Goal: Task Accomplishment & Management: Use online tool/utility

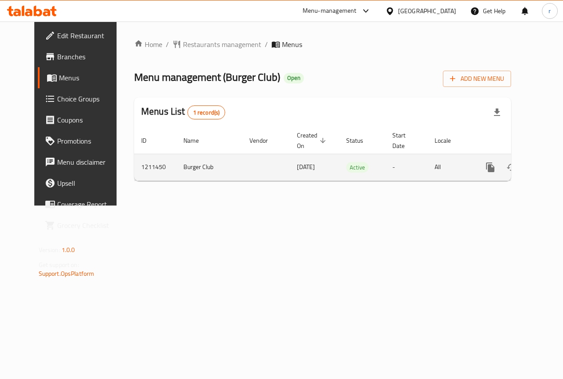
click at [548, 164] on icon "enhanced table" at bounding box center [553, 167] width 11 height 11
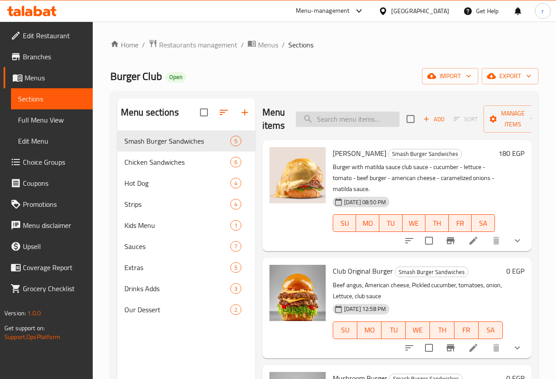
click at [333, 122] on input "search" at bounding box center [348, 119] width 104 height 15
paste input "كلوب أوريجينال برجر"
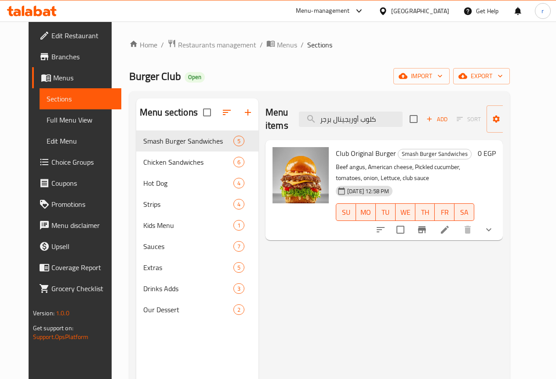
type input "كلوب أوريجينال برجر"
click at [449, 233] on icon at bounding box center [445, 230] width 8 height 8
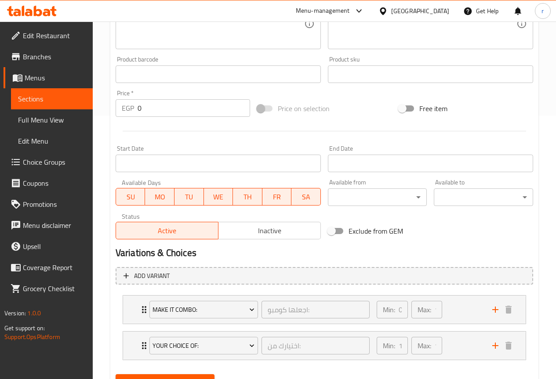
scroll to position [305, 0]
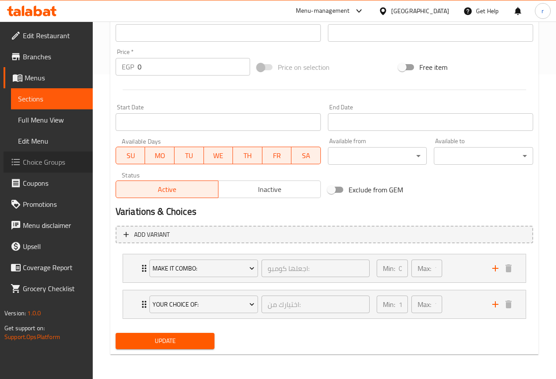
click at [45, 165] on span "Choice Groups" at bounding box center [54, 162] width 63 height 11
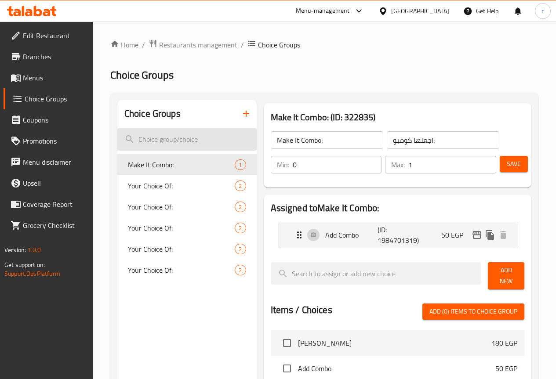
click at [162, 146] on input "search" at bounding box center [186, 139] width 139 height 22
paste input "كلوب أوريجينال برجر"
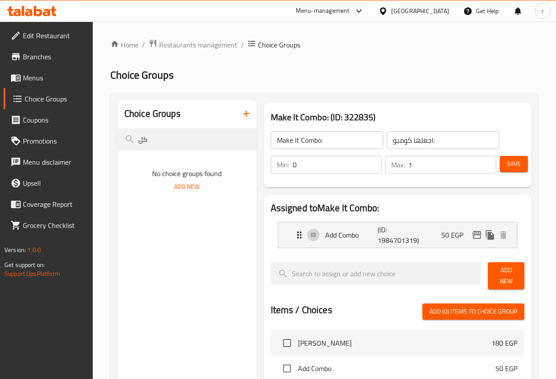
type input "ك"
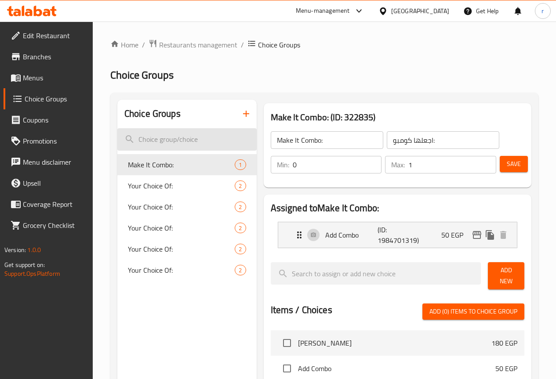
click at [166, 138] on input "search" at bounding box center [186, 139] width 139 height 22
paste input "Club Original Burger"
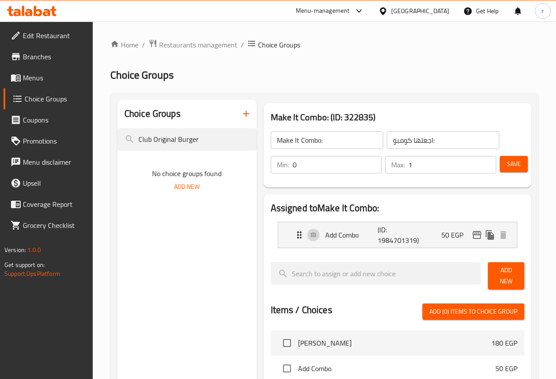
type input "Club Original Burger"
click at [29, 85] on link "Menus" at bounding box center [48, 77] width 89 height 21
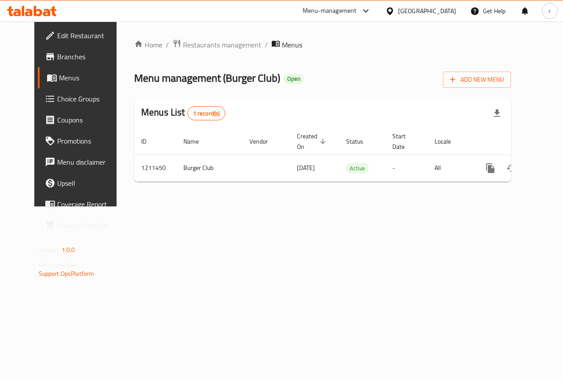
click at [59, 80] on span "Menus" at bounding box center [90, 78] width 62 height 11
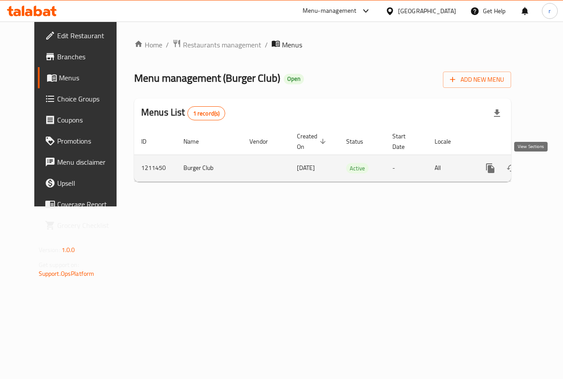
click at [550, 168] on icon "enhanced table" at bounding box center [554, 168] width 8 height 8
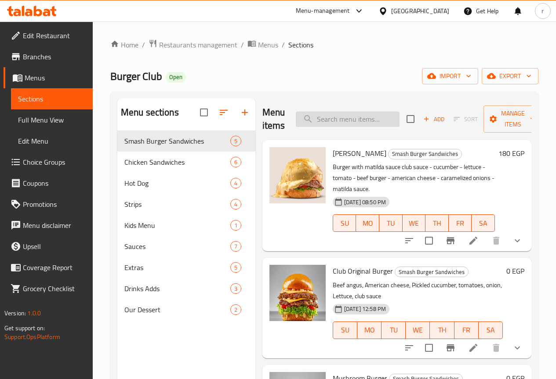
click at [327, 116] on input "search" at bounding box center [348, 119] width 104 height 15
paste input "Club Original Burger"
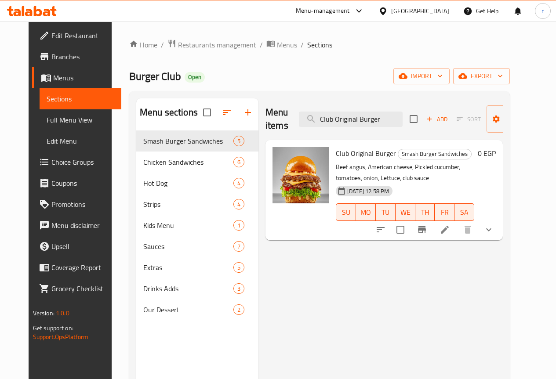
type input "Club Original Burger"
click at [457, 230] on li at bounding box center [445, 230] width 25 height 16
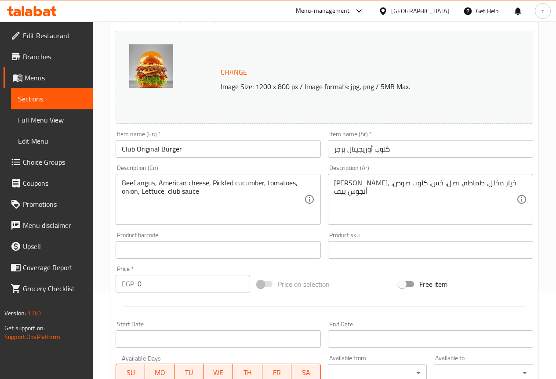
scroll to position [305, 0]
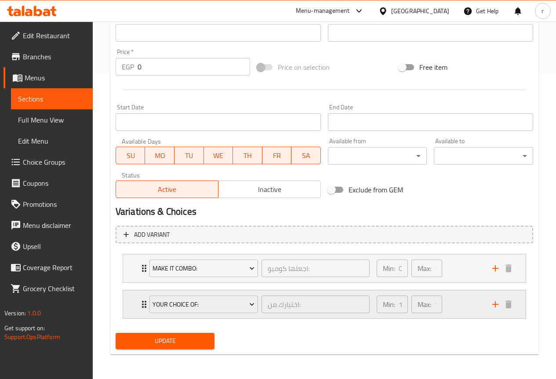
click at [448, 314] on div "Min: 1 ​ Max: 1 ​" at bounding box center [430, 305] width 116 height 28
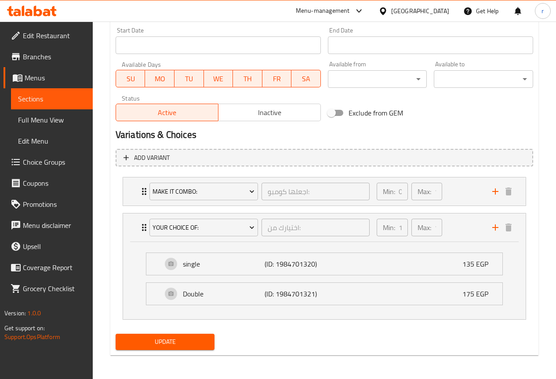
scroll to position [383, 0]
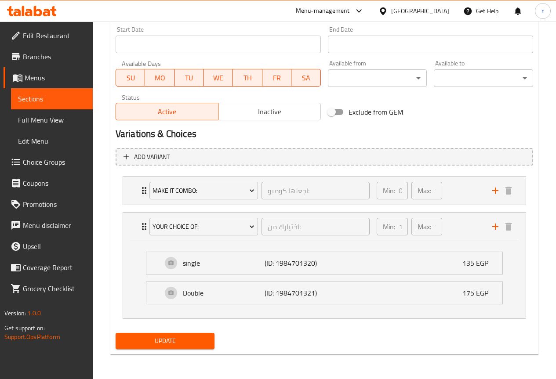
click at [372, 243] on div "single (ID: 1984701320) 135 EGP Name (En) single Name (En) Name (Ar) سنجل Name …" at bounding box center [324, 279] width 403 height 77
click at [383, 243] on div "single (ID: 1984701320) 135 EGP Name (En) single Name (En) Name (Ar) سنجل Name …" at bounding box center [324, 279] width 403 height 77
click at [386, 237] on div "Min: 1 ​" at bounding box center [392, 226] width 34 height 21
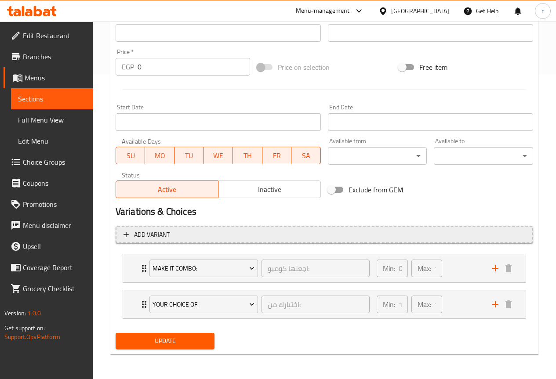
scroll to position [305, 0]
click at [392, 297] on div "Min: 1 ​" at bounding box center [392, 305] width 31 height 18
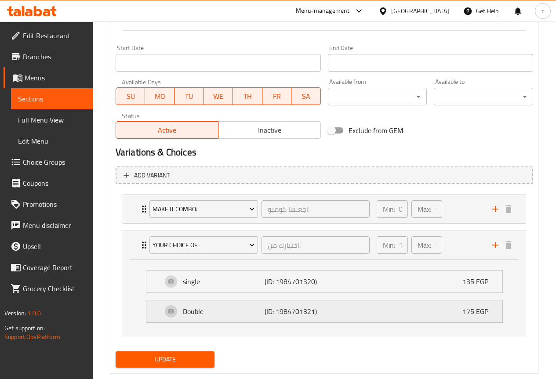
scroll to position [383, 0]
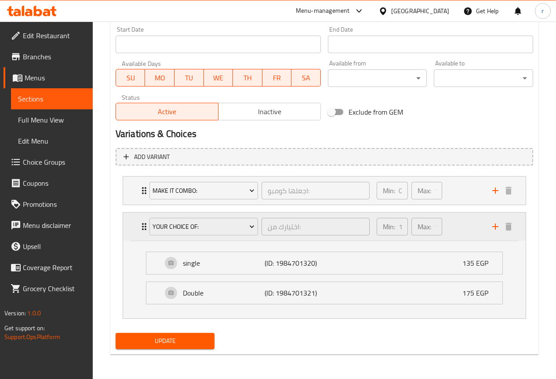
click at [386, 225] on p "Min:" at bounding box center [389, 227] width 12 height 11
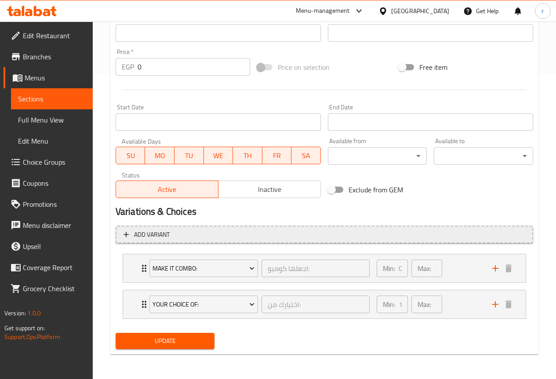
scroll to position [305, 0]
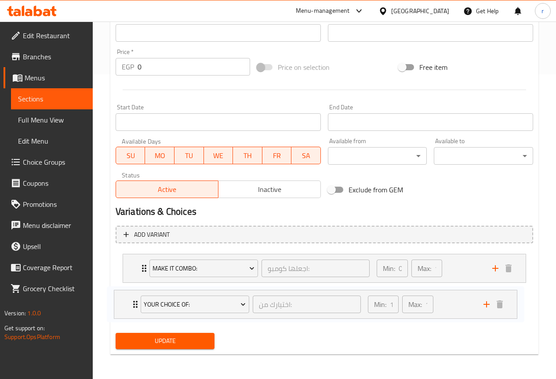
drag, startPoint x: 388, startPoint y: 308, endPoint x: 375, endPoint y: 307, distance: 12.8
click at [375, 307] on div "Make It Combo: اجعلها كومبو: ​ Min: 0 ​ Max: 1 ​ Add Combo (ID: 1984701319) 50 …" at bounding box center [325, 287] width 418 height 72
click at [445, 302] on div "Min: 1 ​ Max: 1 ​" at bounding box center [409, 304] width 72 height 25
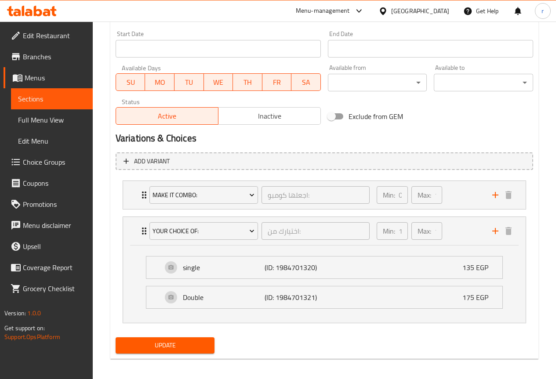
scroll to position [379, 0]
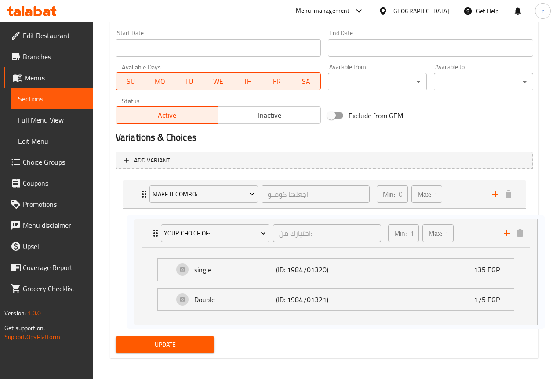
drag, startPoint x: 391, startPoint y: 225, endPoint x: 395, endPoint y: 229, distance: 5.9
click at [395, 229] on div "Make It Combo: اجعلها كومبو: ​ Min: 0 ​ Max: 1 ​ Add Combo (ID: 1984701319) 50 …" at bounding box center [325, 251] width 418 height 150
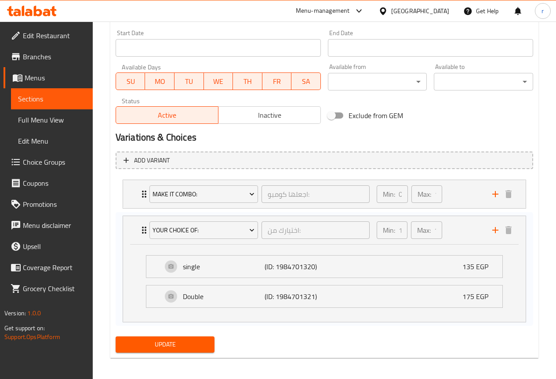
click at [394, 230] on p "Min:" at bounding box center [389, 230] width 12 height 11
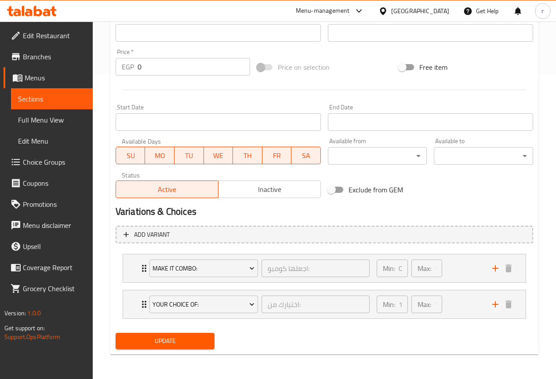
click at [394, 230] on div "Add variant Make It Combo: اجعلها كومبو: ​ Min: 0 ​ Max: 1 ​ Add Combo (ID: 198…" at bounding box center [324, 276] width 425 height 108
click at [454, 308] on div "Min: 1 ​ Max: 1 ​" at bounding box center [430, 305] width 116 height 28
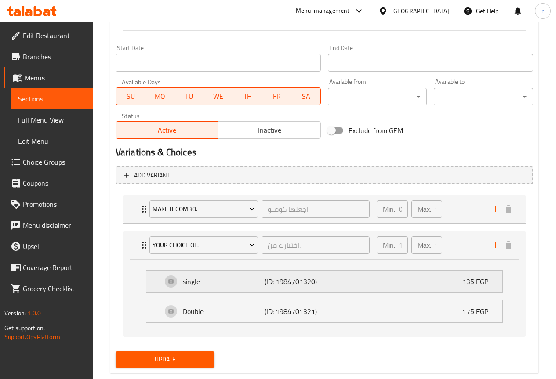
scroll to position [379, 0]
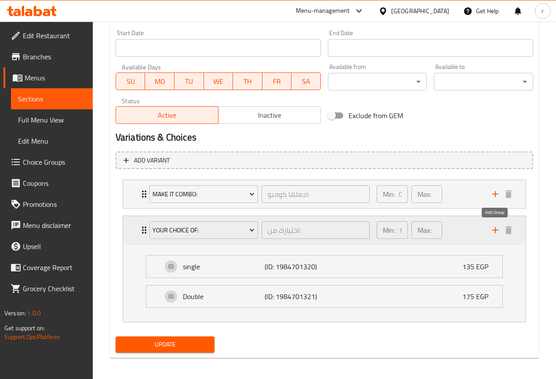
click at [493, 235] on icon "add" at bounding box center [495, 230] width 11 height 11
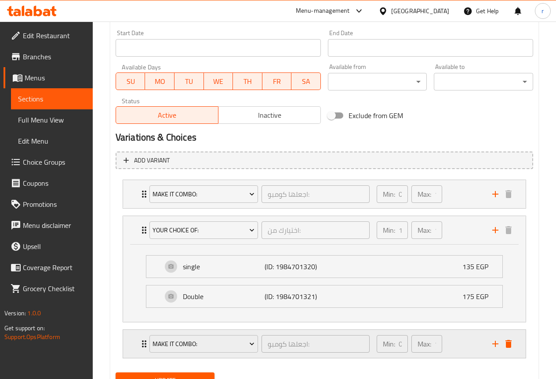
click at [514, 340] on div "Expand" at bounding box center [502, 344] width 26 height 13
click at [513, 343] on icon "delete" at bounding box center [508, 344] width 11 height 11
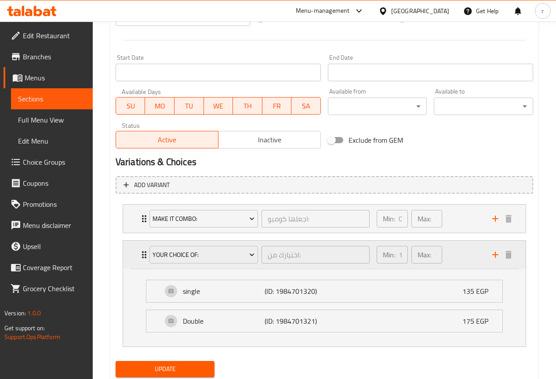
scroll to position [339, 0]
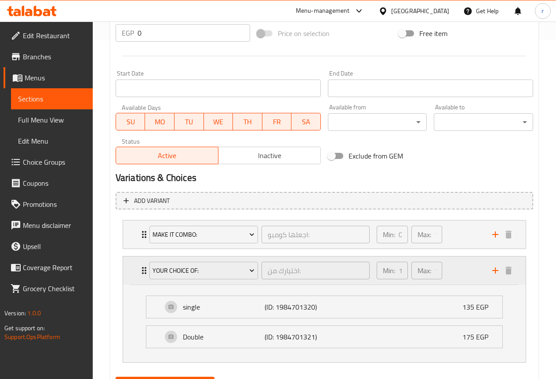
drag, startPoint x: 210, startPoint y: 270, endPoint x: 124, endPoint y: 264, distance: 86.4
click at [124, 264] on div "Your Choice Of: اختيارك من: ​ Min: 1 ​ Max: 1 ​" at bounding box center [324, 271] width 403 height 28
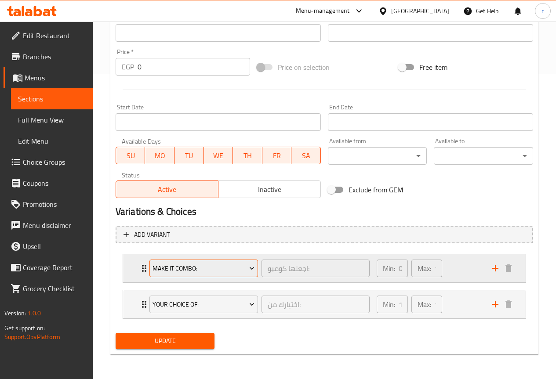
scroll to position [305, 0]
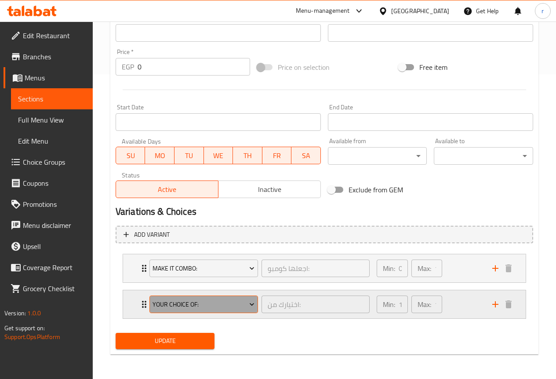
drag, startPoint x: 151, startPoint y: 304, endPoint x: 197, endPoint y: 303, distance: 45.3
click at [197, 303] on button "Your Choice Of:" at bounding box center [203, 305] width 109 height 18
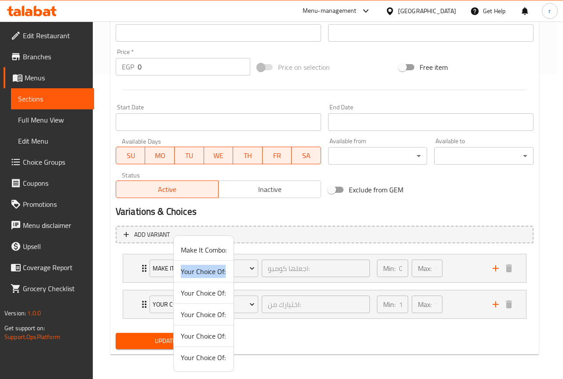
drag, startPoint x: 182, startPoint y: 273, endPoint x: 225, endPoint y: 272, distance: 43.5
click at [225, 272] on span "Your Choice Of:" at bounding box center [204, 271] width 46 height 11
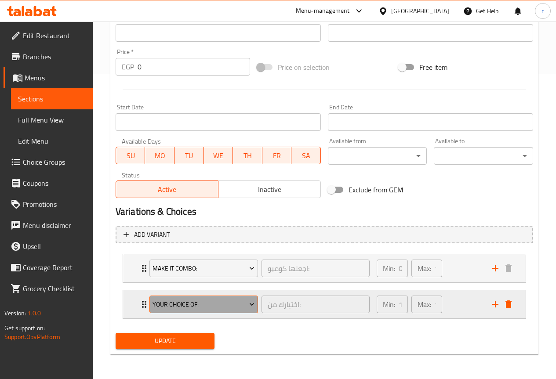
click at [196, 309] on span "Your Choice Of:" at bounding box center [204, 304] width 102 height 11
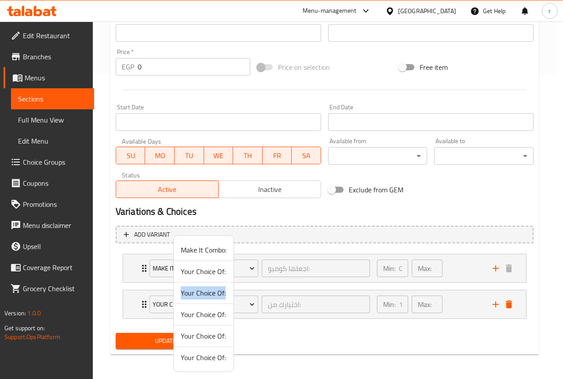
copy span "Your Choice Of:"
drag, startPoint x: 183, startPoint y: 294, endPoint x: 225, endPoint y: 291, distance: 42.3
click at [225, 291] on span "Your Choice Of:" at bounding box center [204, 293] width 46 height 11
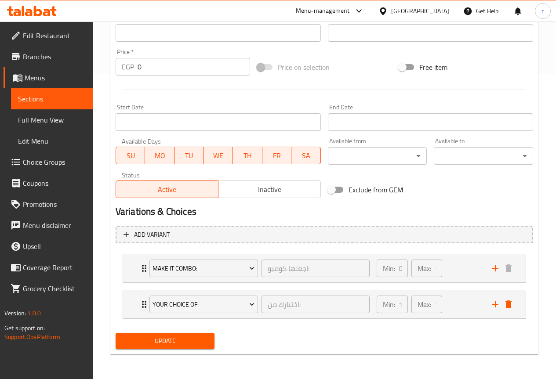
click at [43, 160] on span "Choice Groups" at bounding box center [54, 162] width 63 height 11
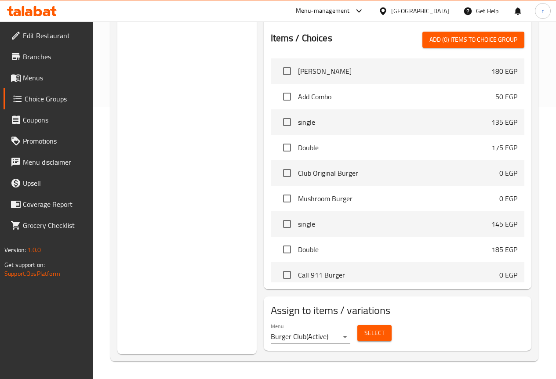
scroll to position [124, 0]
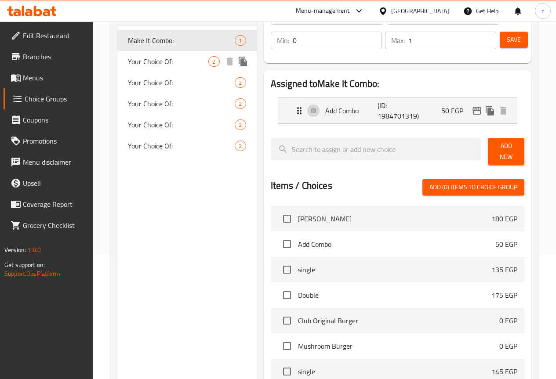
click at [154, 58] on span "Your Choice Of:" at bounding box center [168, 61] width 81 height 11
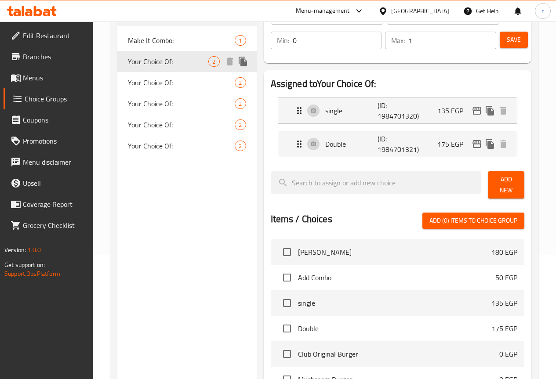
type input "Your Choice Of:"
type input "اختيارك من:"
type input "1"
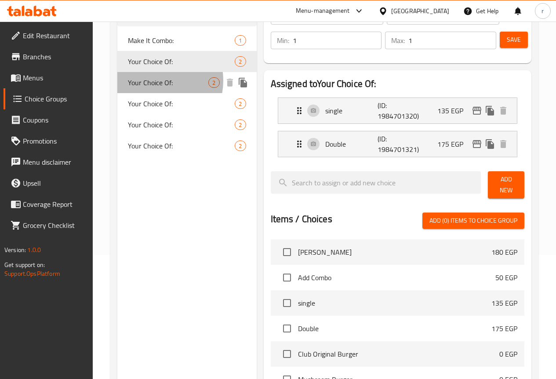
click at [151, 81] on span "Your Choice Of:" at bounding box center [168, 82] width 81 height 11
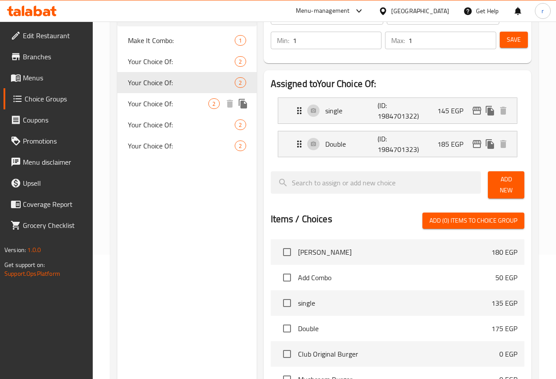
click at [149, 95] on div "Your Choice Of: 2" at bounding box center [186, 103] width 139 height 21
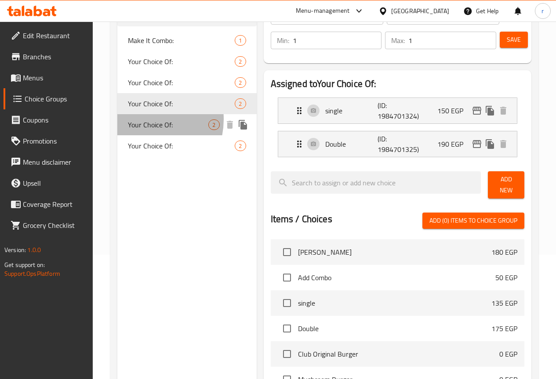
click at [139, 120] on span "Your Choice Of:" at bounding box center [168, 125] width 81 height 11
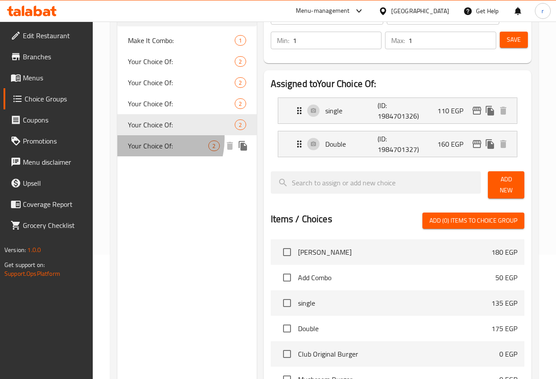
click at [145, 139] on div "Your Choice Of: 2" at bounding box center [186, 145] width 139 height 21
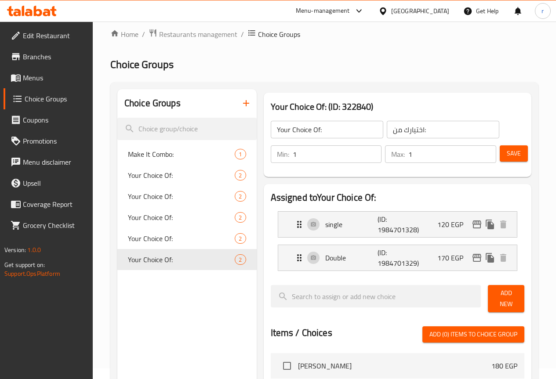
scroll to position [0, 0]
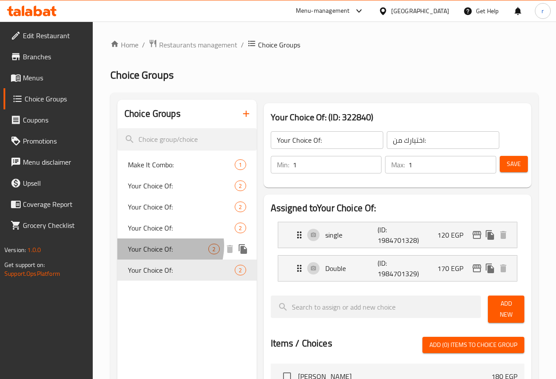
click at [163, 246] on span "Your Choice Of:" at bounding box center [168, 249] width 81 height 11
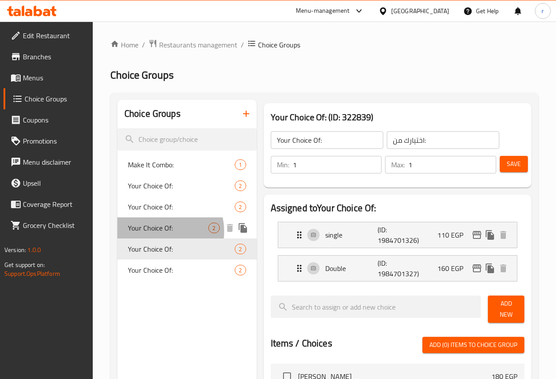
click at [158, 232] on span "Your Choice Of:" at bounding box center [168, 228] width 81 height 11
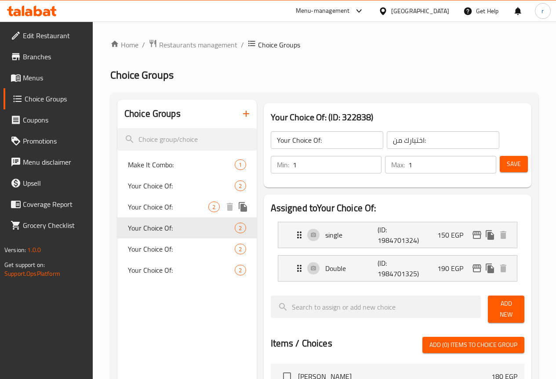
click at [155, 215] on div "Your Choice Of: 2" at bounding box center [186, 207] width 139 height 21
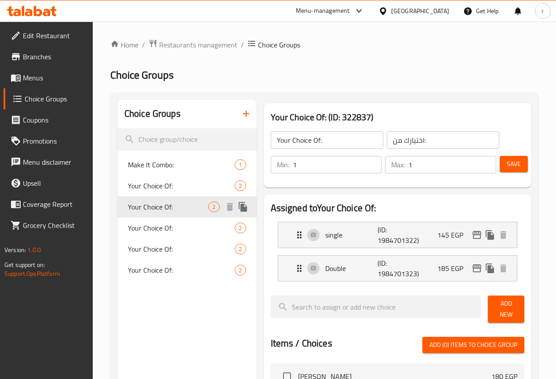
click at [153, 195] on div "Your Choice Of: 2" at bounding box center [186, 185] width 139 height 21
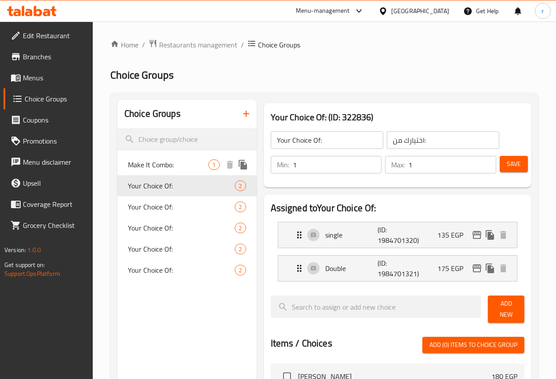
click at [158, 168] on span "Make It Combo:" at bounding box center [168, 165] width 81 height 11
type input "Make It Combo:"
type input "اجعلها كومبو:"
type input "0"
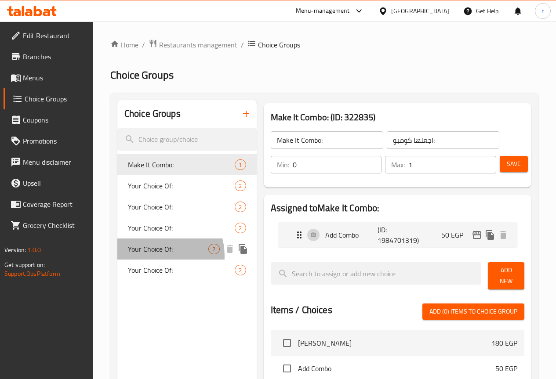
click at [157, 256] on div "Your Choice Of: 2" at bounding box center [186, 249] width 139 height 21
type input "Your Choice Of:"
type input "اختيارك من:"
type input "1"
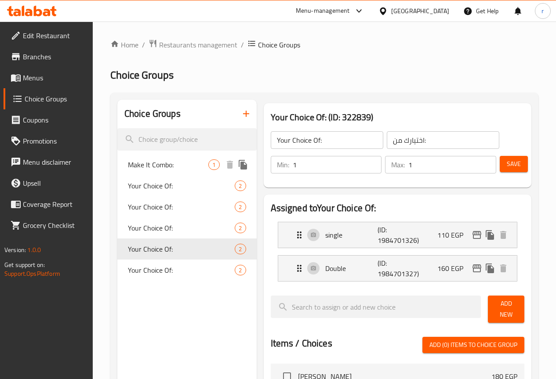
click at [148, 170] on span "Make It Combo:" at bounding box center [168, 165] width 81 height 11
type input "Make It Combo:"
type input "اجعلها كومبو:"
type input "0"
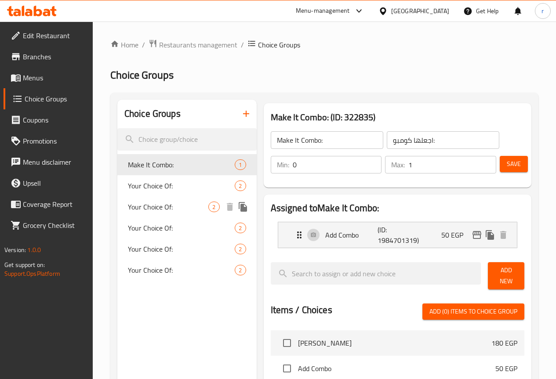
click at [144, 205] on span "Your Choice Of:" at bounding box center [168, 207] width 81 height 11
type input "Your Choice Of:"
type input "اختيارك من:"
type input "1"
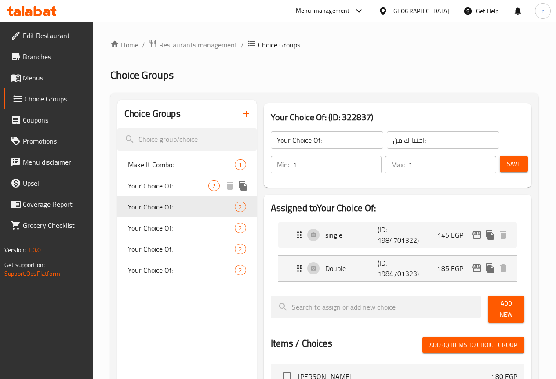
click at [149, 190] on span "Your Choice Of:" at bounding box center [168, 186] width 81 height 11
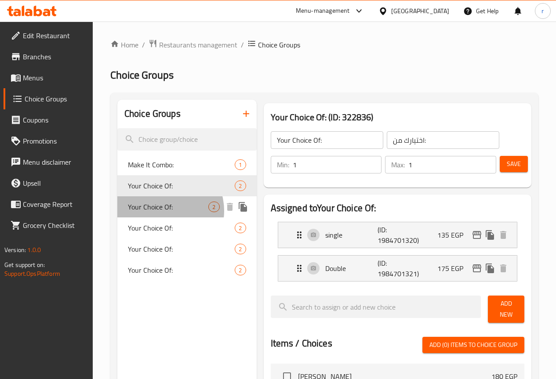
click at [161, 211] on span "Your Choice Of:" at bounding box center [168, 207] width 81 height 11
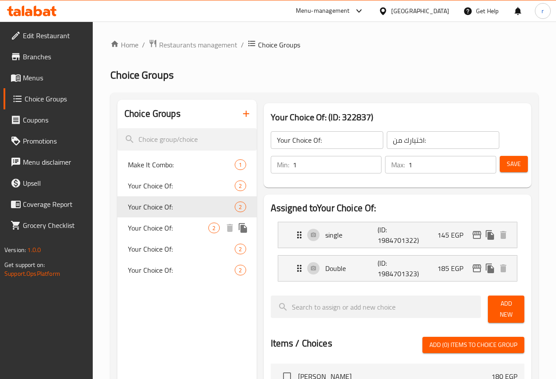
click at [157, 229] on span "Your Choice Of:" at bounding box center [168, 228] width 81 height 11
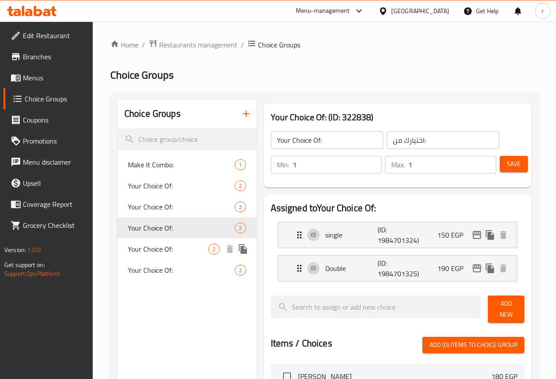
click at [157, 255] on span "Your Choice Of:" at bounding box center [168, 249] width 81 height 11
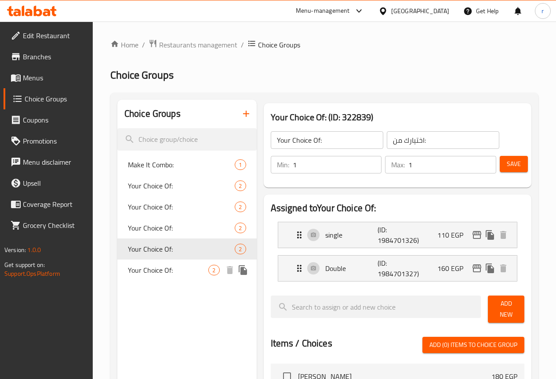
click at [157, 266] on span "Your Choice Of:" at bounding box center [168, 270] width 81 height 11
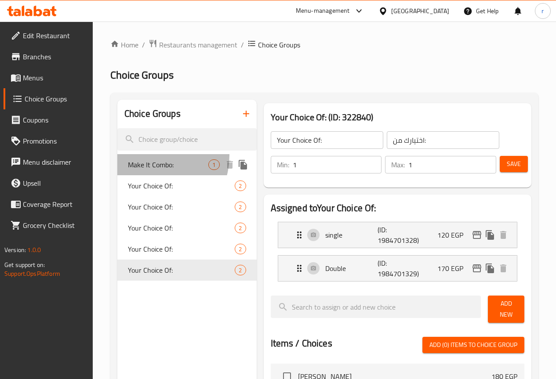
click at [149, 156] on div "Make It Combo: 1" at bounding box center [186, 164] width 139 height 21
type input "Make It Combo:"
type input "اجعلها كومبو:"
type input "0"
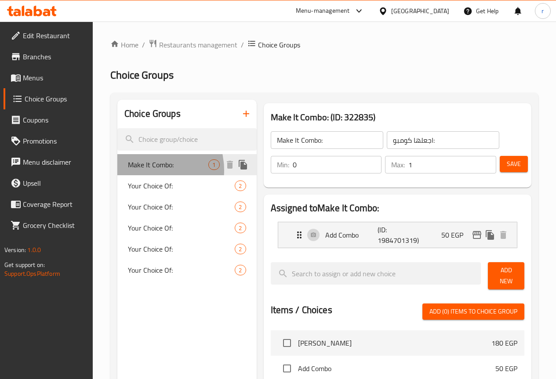
click at [146, 170] on span "Make It Combo:" at bounding box center [168, 165] width 81 height 11
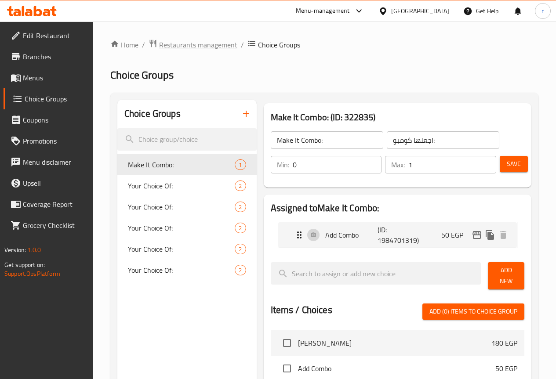
click at [194, 45] on span "Restaurants management" at bounding box center [198, 45] width 78 height 11
